Goal: Task Accomplishment & Management: Complete application form

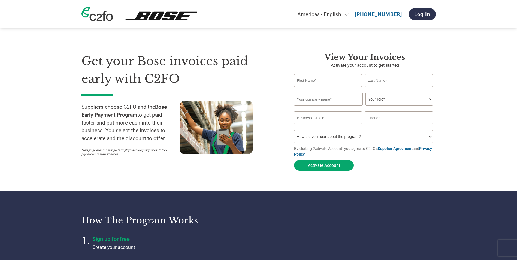
click at [333, 81] on input "text" at bounding box center [328, 80] width 68 height 13
type input "Dulce Elena"
click at [405, 83] on input "text" at bounding box center [399, 80] width 68 height 13
type input "Plascencia Lopez"
click at [318, 99] on input "text" at bounding box center [328, 99] width 69 height 13
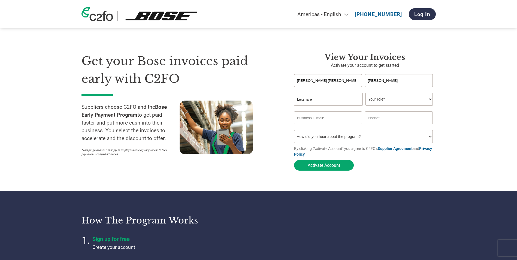
type input "Luxshare"
click at [395, 100] on select "Your role* CFO Controller Credit Manager Finance Director Treasurer CEO Preside…" at bounding box center [398, 99] width 67 height 13
select select "OTHER"
click at [365, 93] on select "Your role* CFO Controller Credit Manager Finance Director Treasurer CEO Preside…" at bounding box center [398, 99] width 67 height 13
click at [318, 116] on input "email" at bounding box center [328, 117] width 68 height 13
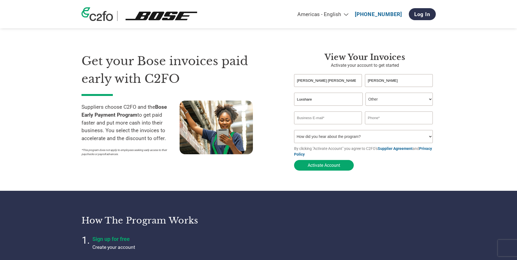
type input "dulce.plascencia@luxshare-ict.com"
click at [389, 119] on input "text" at bounding box center [399, 117] width 68 height 13
type input "6641234706"
click at [366, 135] on select "How did you hear about the program? Received a letter Email Social Media Online…" at bounding box center [363, 136] width 139 height 13
select select "Email"
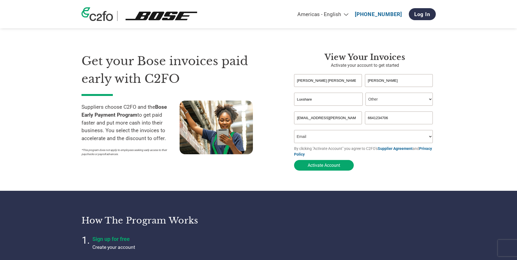
click at [294, 132] on select "How did you hear about the program? Received a letter Email Social Media Online…" at bounding box center [363, 136] width 139 height 13
click at [322, 165] on button "Activate Account" at bounding box center [324, 165] width 60 height 11
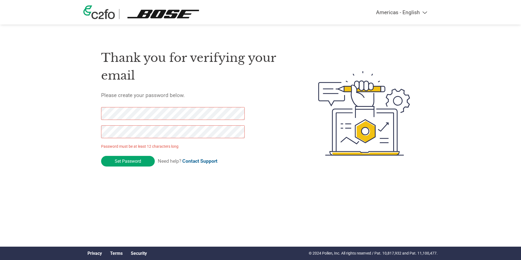
drag, startPoint x: 128, startPoint y: 162, endPoint x: 81, endPoint y: 112, distance: 68.0
click at [81, 112] on div "Americas - English Américas - Español Américas - Português Amériques - Français…" at bounding box center [260, 91] width 521 height 183
click at [97, 133] on div "Thank you for verifying your email Please create your password below. Password …" at bounding box center [260, 113] width 354 height 144
click at [99, 116] on div "Thank you for verifying your email Please create your password below. Password …" at bounding box center [260, 113] width 354 height 144
click at [145, 159] on input "Set Password" at bounding box center [128, 161] width 54 height 11
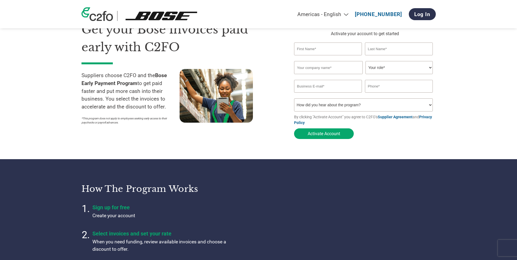
scroll to position [109, 0]
